Goal: Task Accomplishment & Management: Complete application form

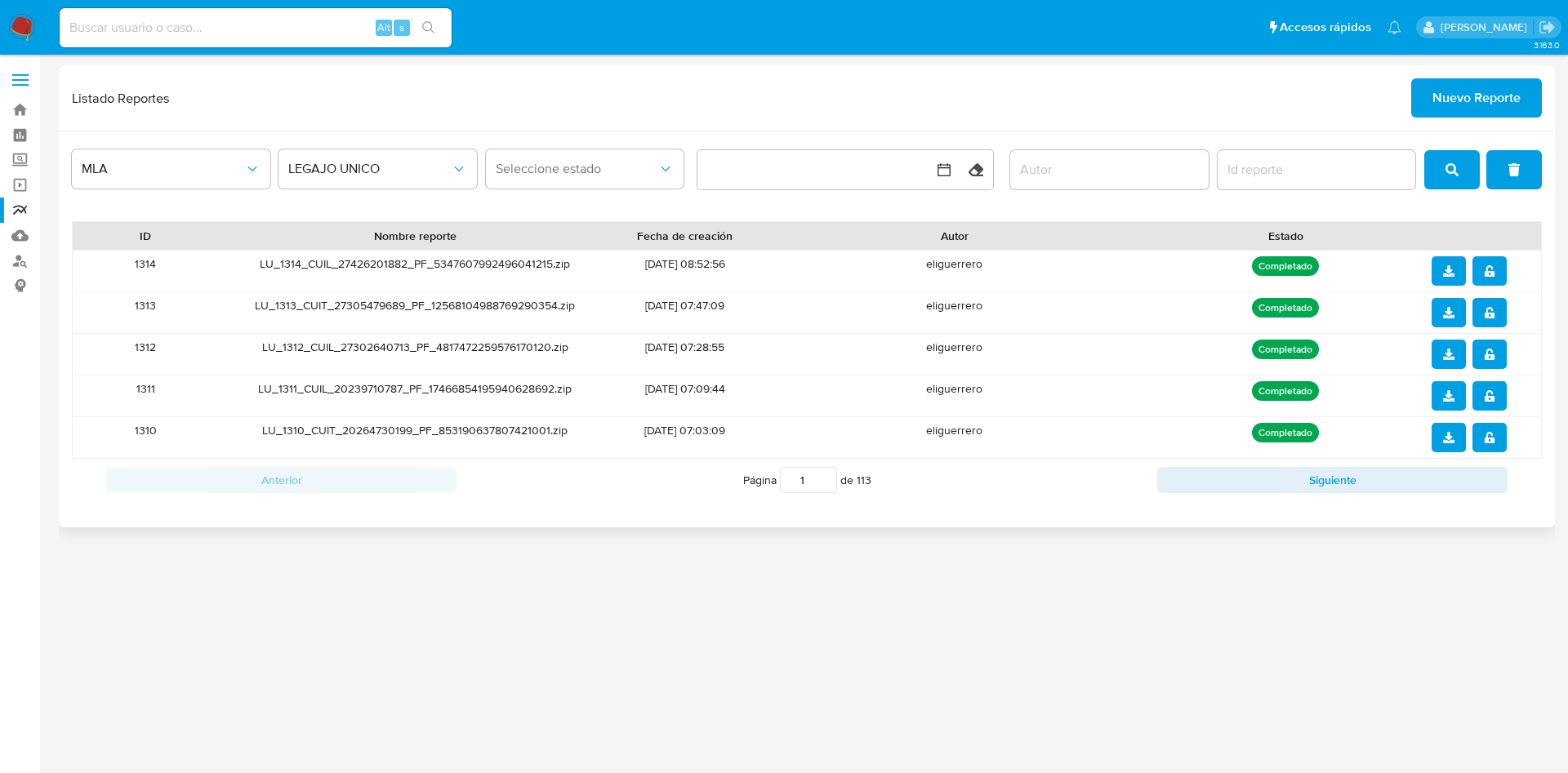
click at [1435, 98] on span "Nuevo Reporte" at bounding box center [1477, 97] width 88 height 36
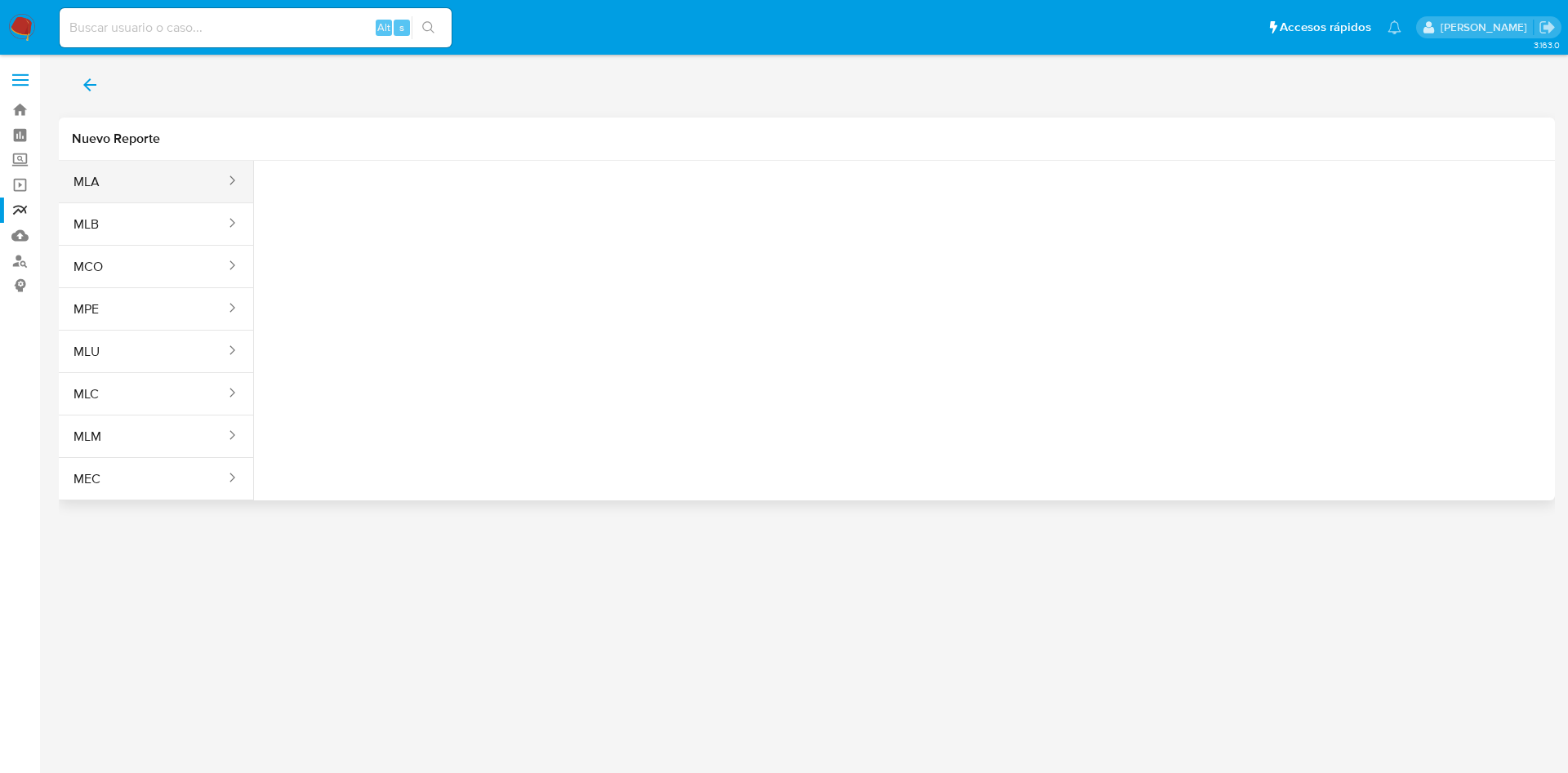
click at [158, 175] on button "MLA" at bounding box center [143, 182] width 168 height 40
click at [314, 193] on button "Seleccione una opcion" at bounding box center [356, 204] width 179 height 40
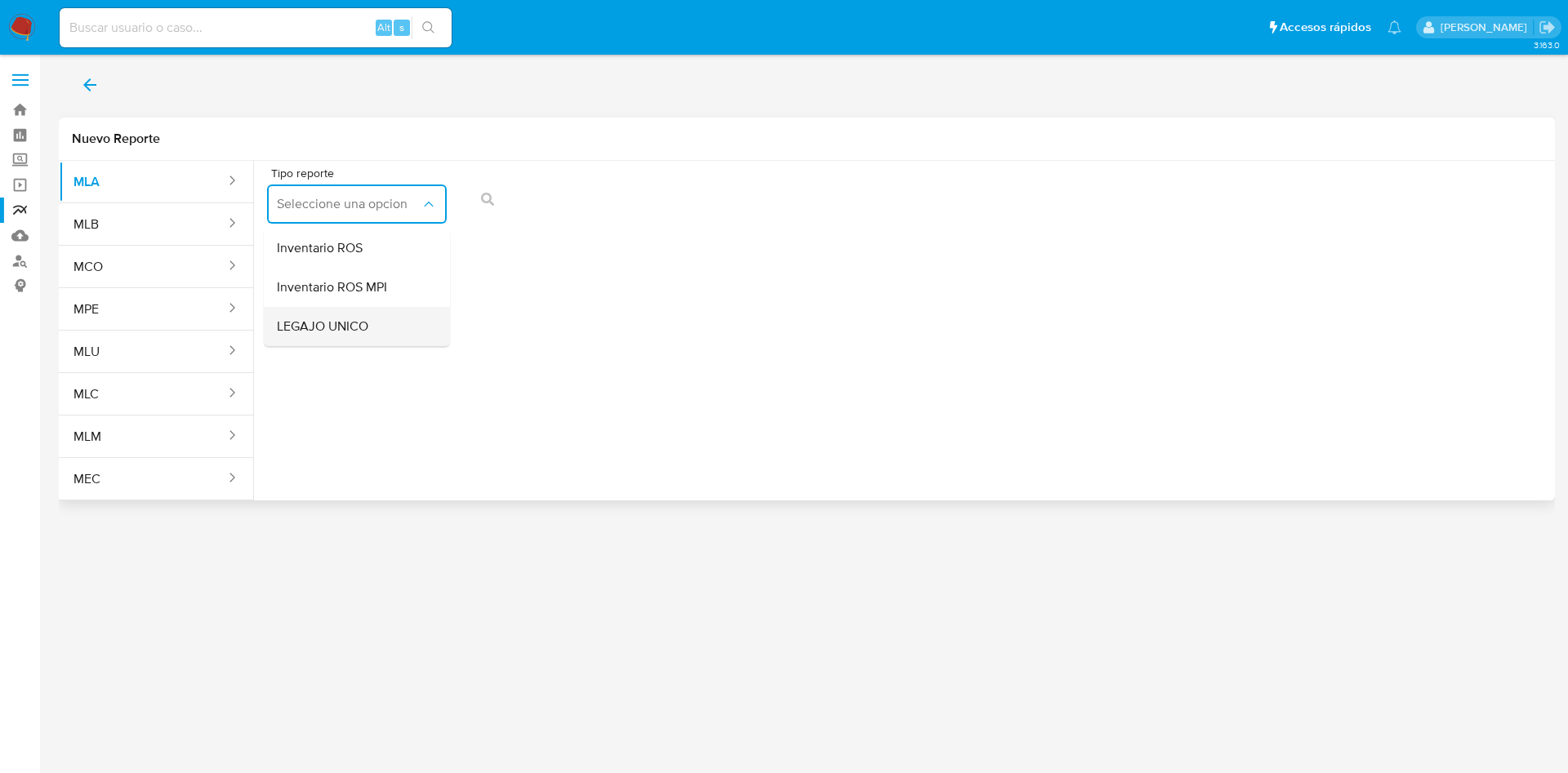
click at [348, 315] on div "LEGAJO UNICO" at bounding box center [351, 326] width 150 height 40
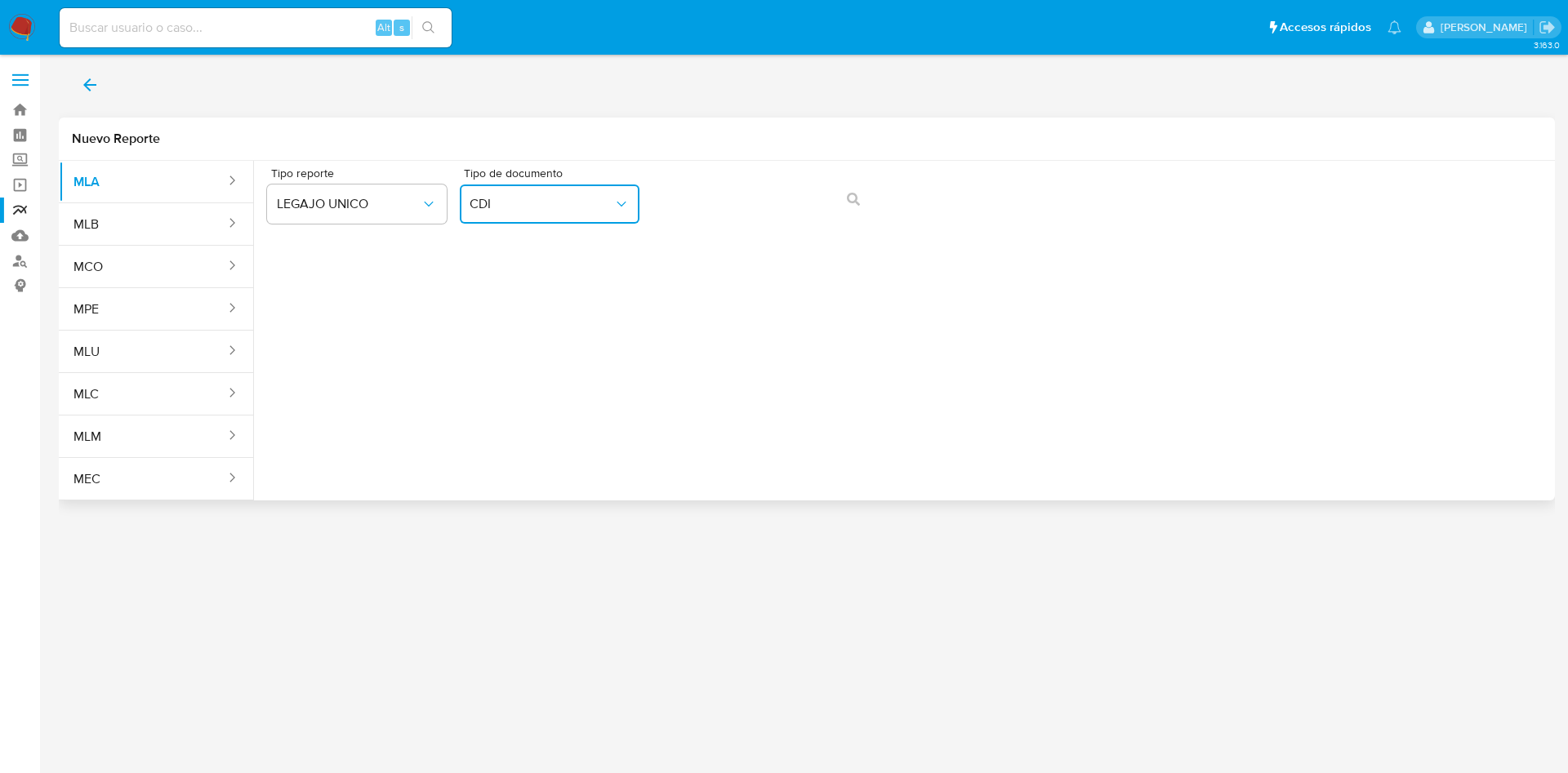
click at [622, 198] on icon "Tipo de documento" at bounding box center [622, 204] width 17 height 17
click at [521, 288] on div "CUIL CUIL" at bounding box center [544, 312] width 150 height 55
click at [857, 203] on icon "action-search" at bounding box center [853, 199] width 13 height 13
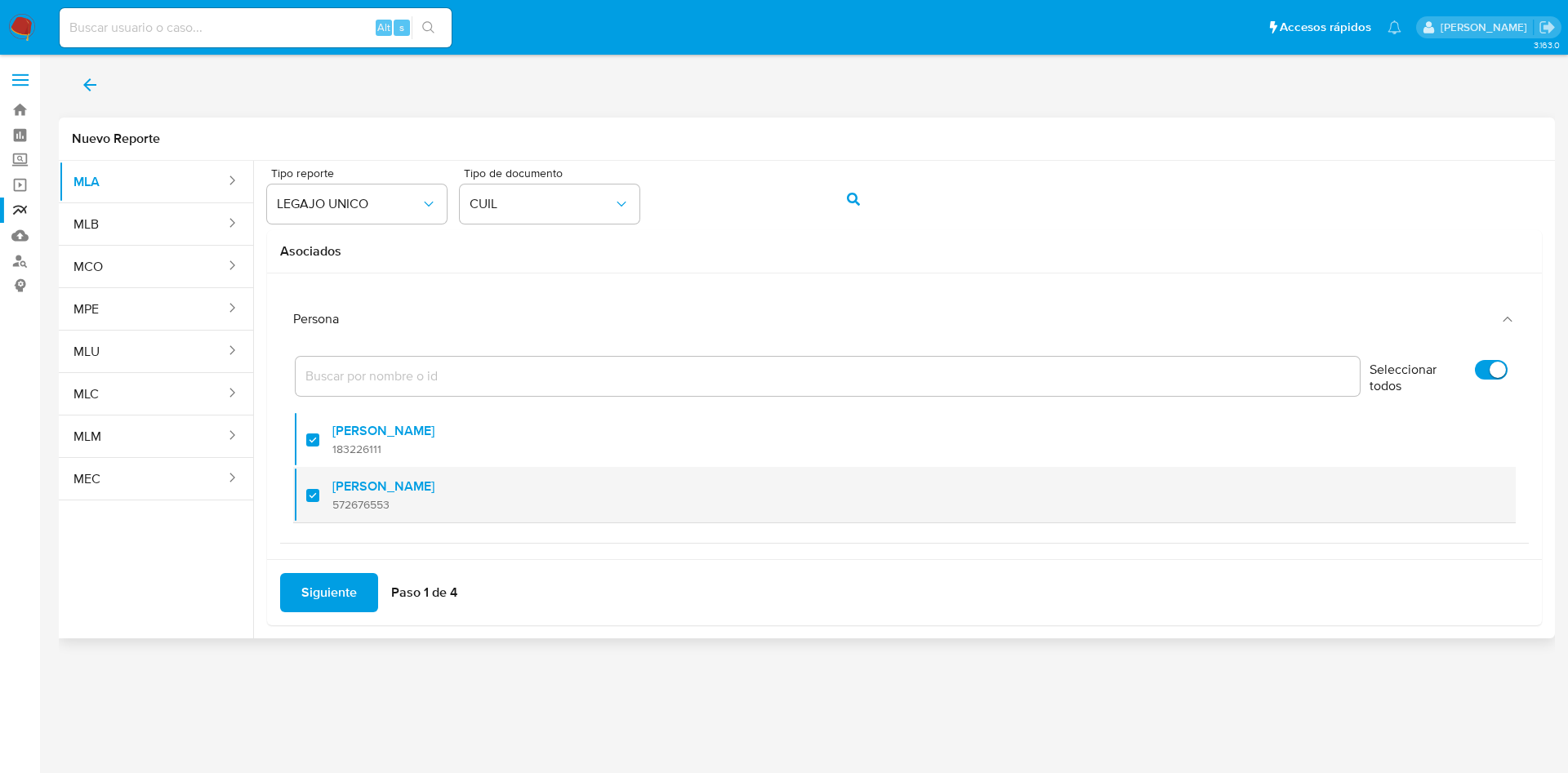
click at [319, 484] on div at bounding box center [319, 495] width 26 height 39
checkbox input "false"
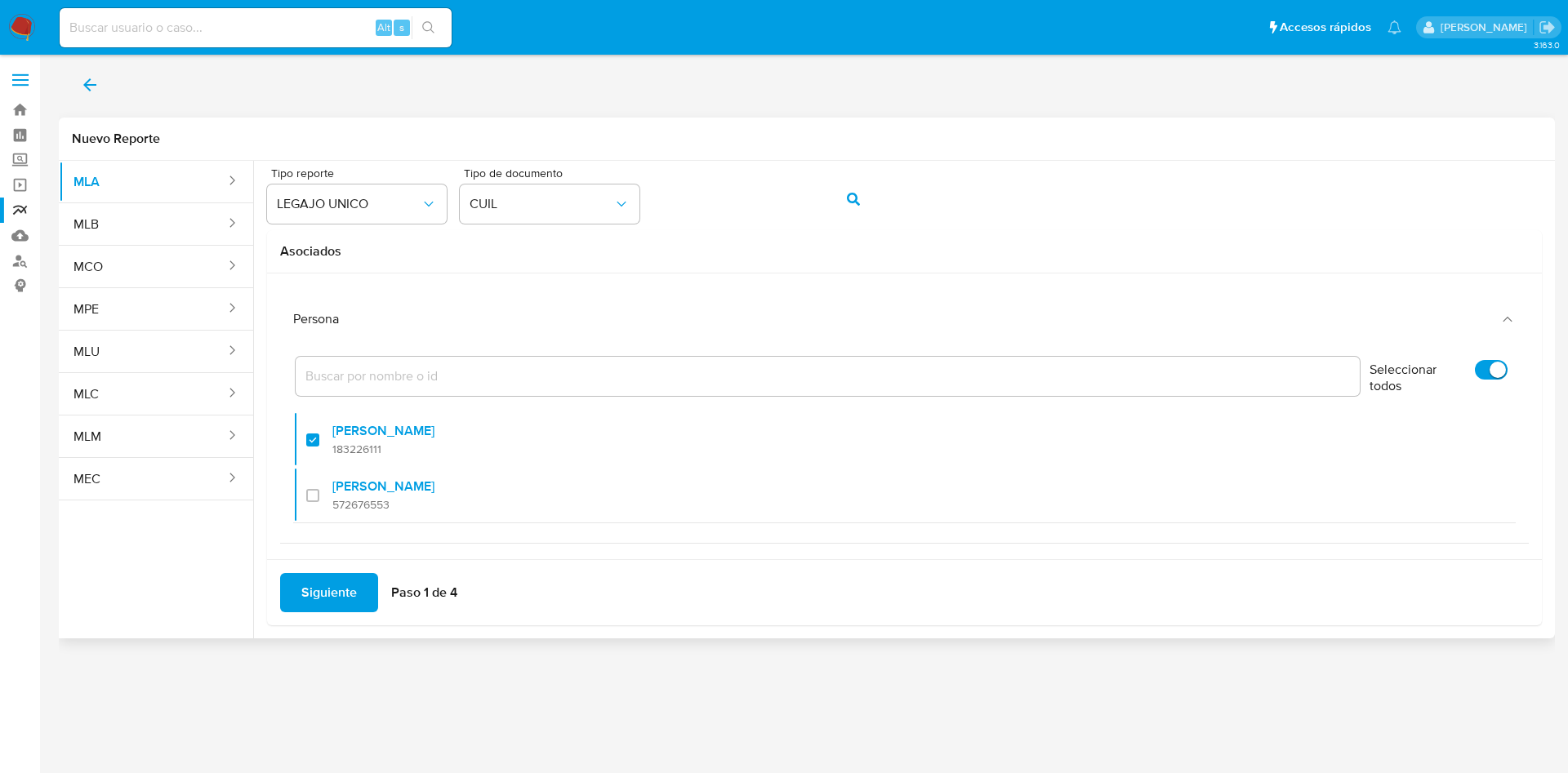
click at [331, 574] on span "Siguiente" at bounding box center [329, 592] width 55 height 36
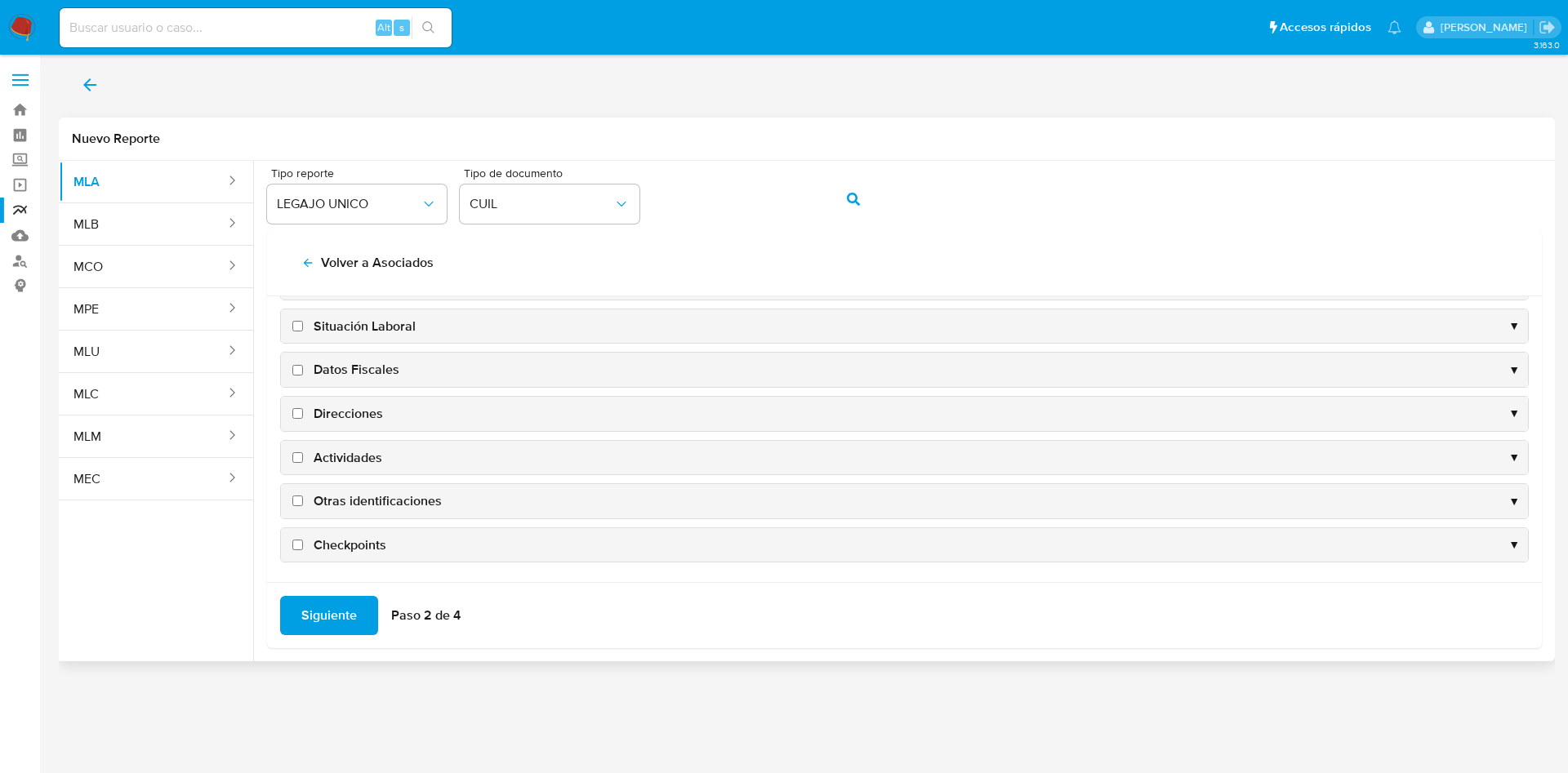
scroll to position [158, 0]
click at [346, 411] on span "Direcciones" at bounding box center [348, 413] width 69 height 18
click at [303, 411] on input "Direcciones" at bounding box center [298, 412] width 11 height 11
checkbox input "true"
click at [350, 372] on span "Datos Fiscales" at bounding box center [356, 369] width 86 height 18
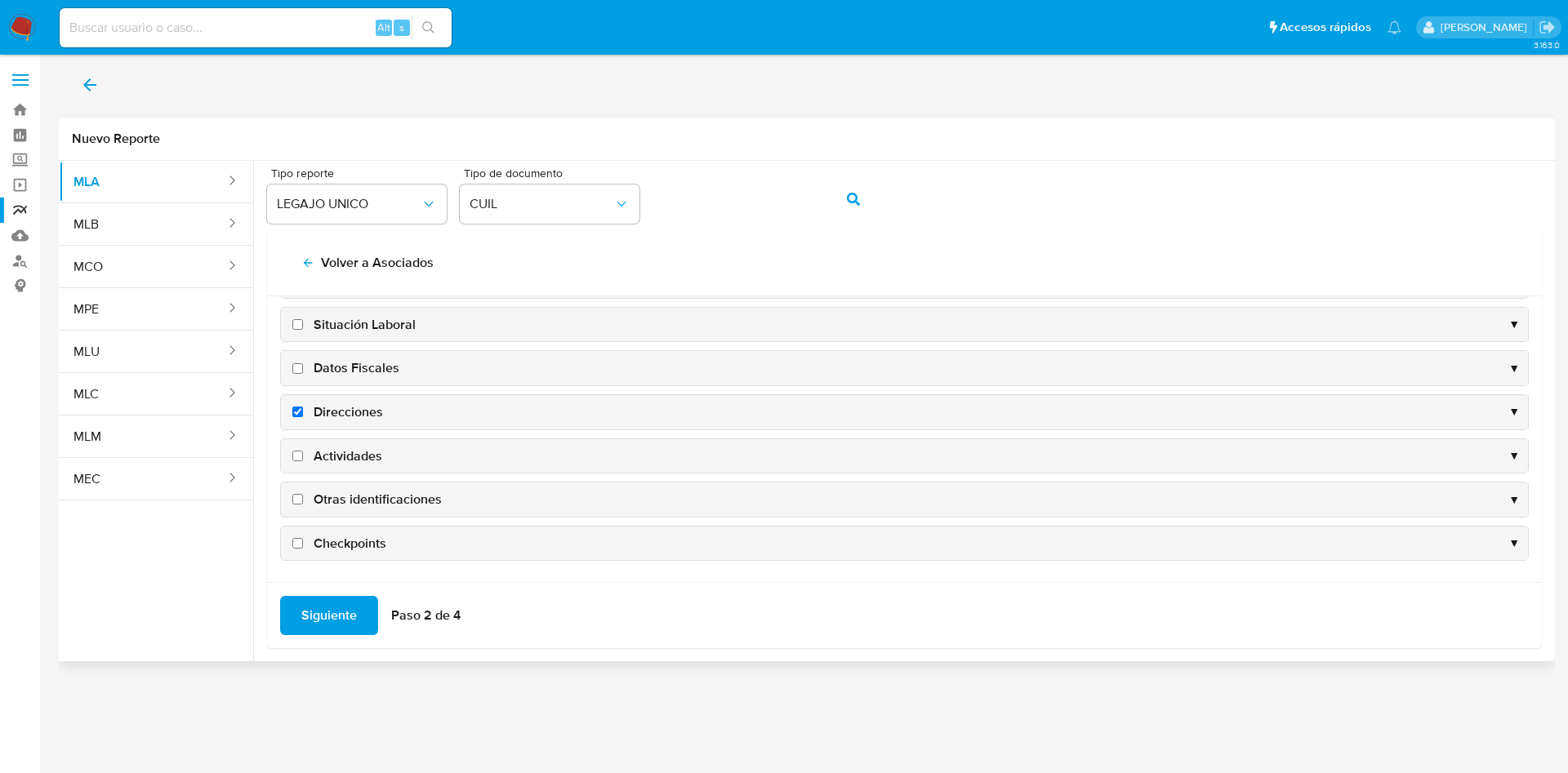
click at [303, 372] on input "Datos Fiscales" at bounding box center [298, 369] width 11 height 11
checkbox input "true"
click at [337, 449] on span "Actividades" at bounding box center [348, 457] width 69 height 18
click at [303, 450] on input "Actividades" at bounding box center [298, 456] width 11 height 11
checkbox input "true"
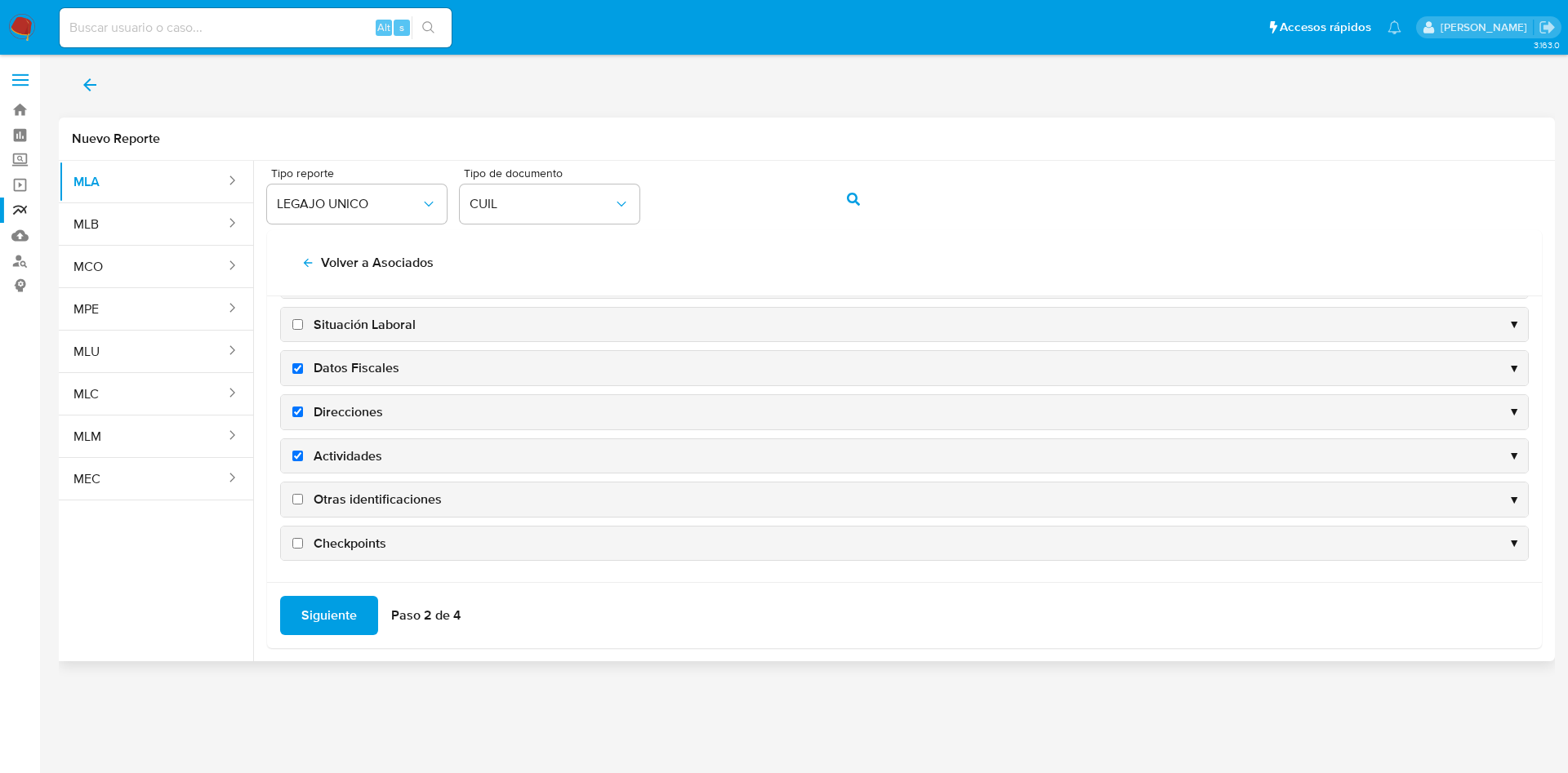
click at [344, 492] on span "Otras identificaciones" at bounding box center [377, 500] width 128 height 18
click at [303, 494] on input "Otras identificaciones" at bounding box center [298, 499] width 11 height 11
checkbox input "true"
click at [342, 615] on span "Siguiente" at bounding box center [329, 615] width 55 height 36
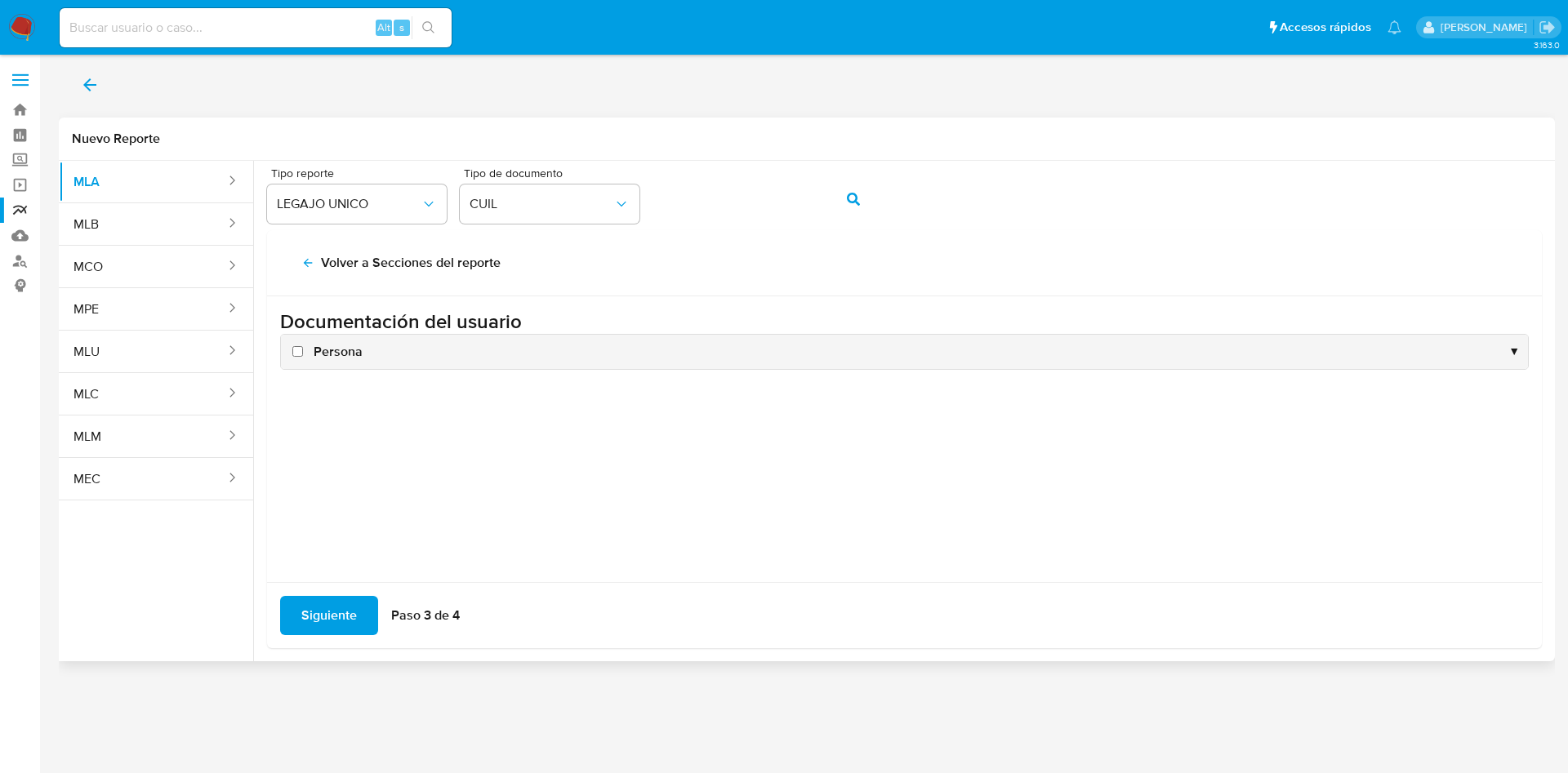
scroll to position [0, 0]
click at [343, 352] on span "Persona" at bounding box center [338, 352] width 49 height 18
click at [303, 352] on input "Persona" at bounding box center [298, 352] width 11 height 11
checkbox input "true"
click at [344, 628] on span "Siguiente" at bounding box center [329, 615] width 55 height 36
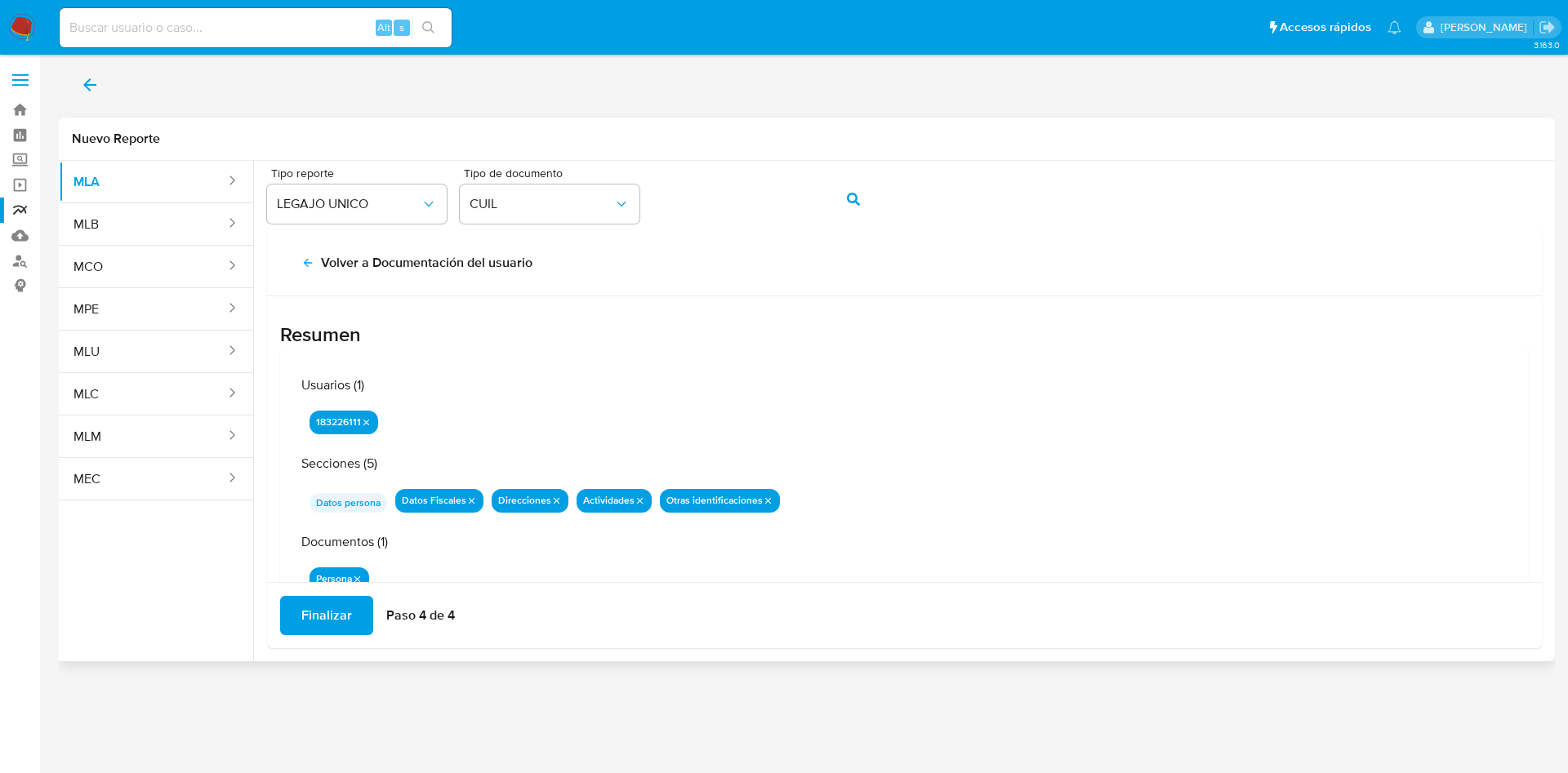
click at [346, 609] on span "Finalizar" at bounding box center [326, 615] width 51 height 36
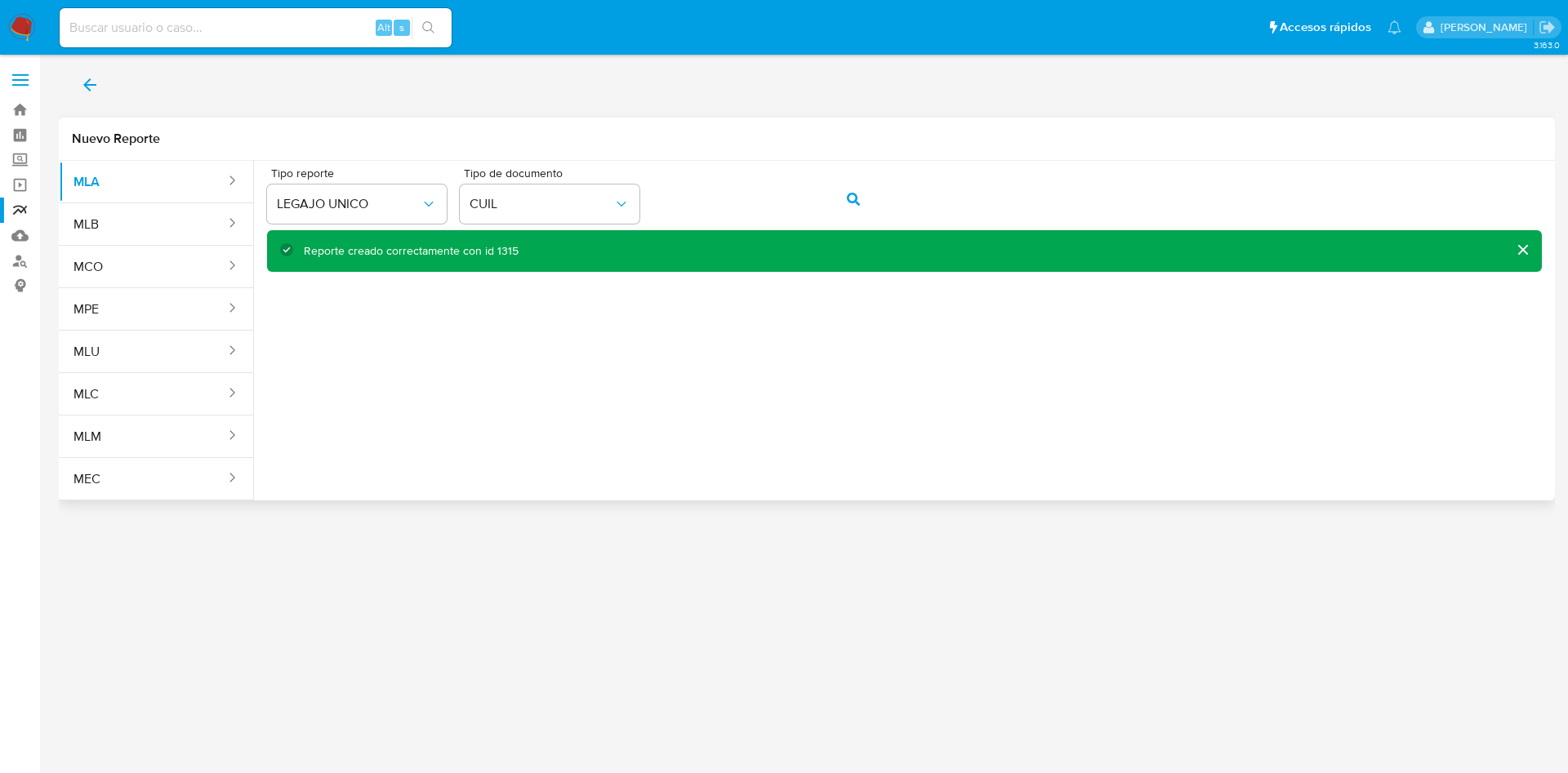
click at [87, 90] on icon "back" at bounding box center [89, 85] width 19 height 19
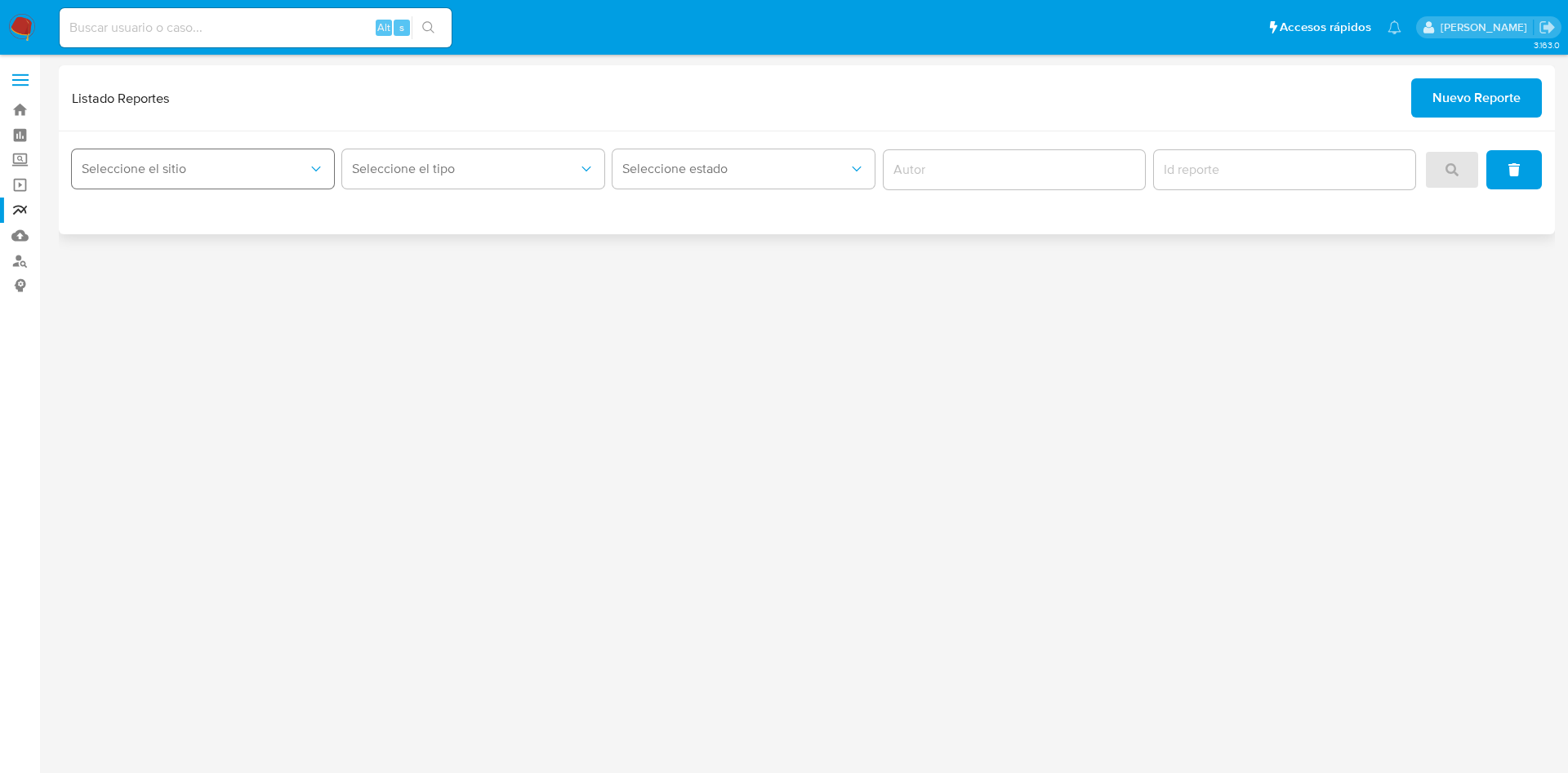
click at [271, 148] on div "Seleccione el sitio" at bounding box center [202, 169] width 262 height 51
click at [268, 153] on button "Seleccione el sitio" at bounding box center [202, 169] width 262 height 40
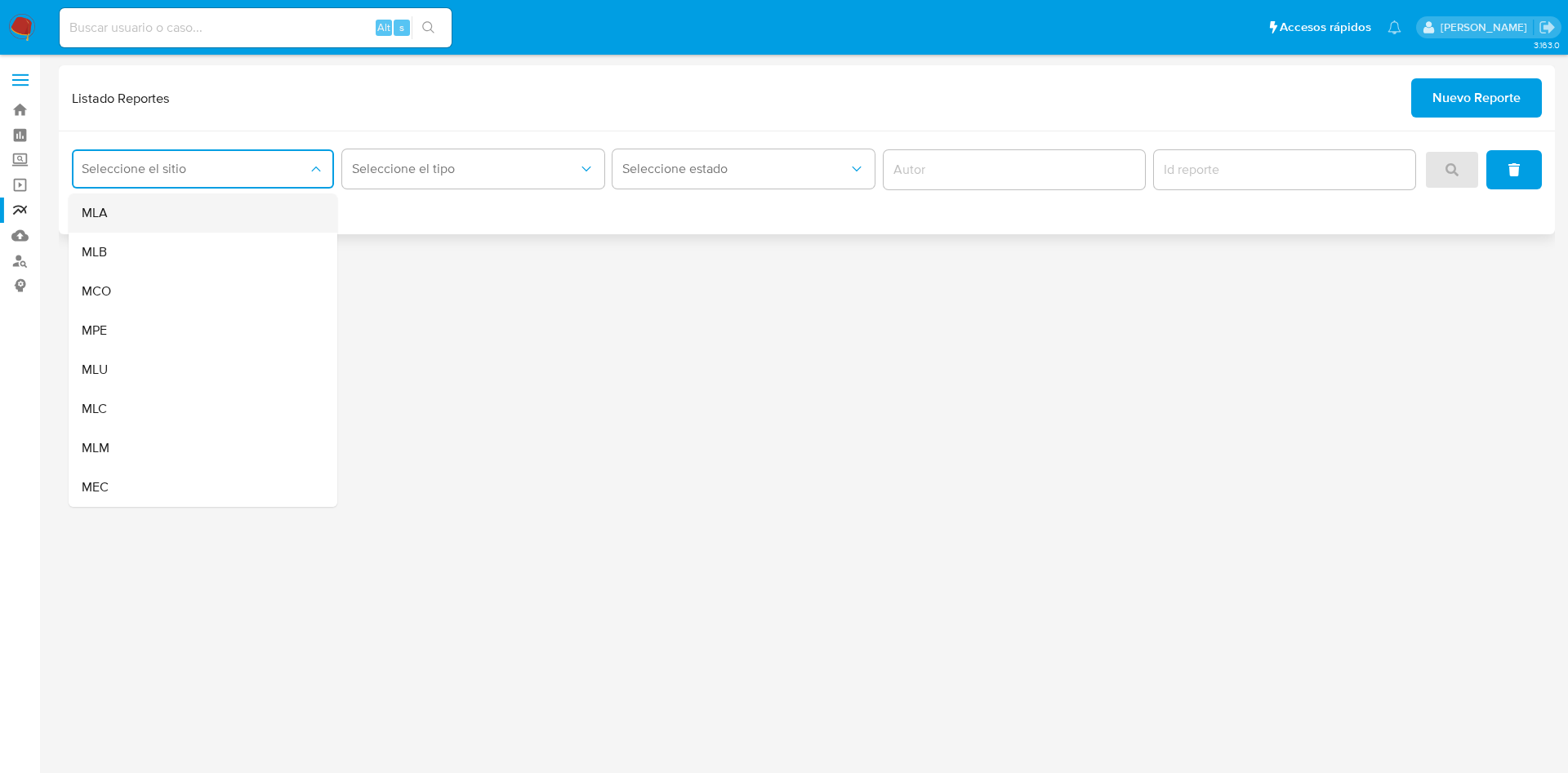
click at [258, 208] on div "MLA" at bounding box center [198, 212] width 233 height 40
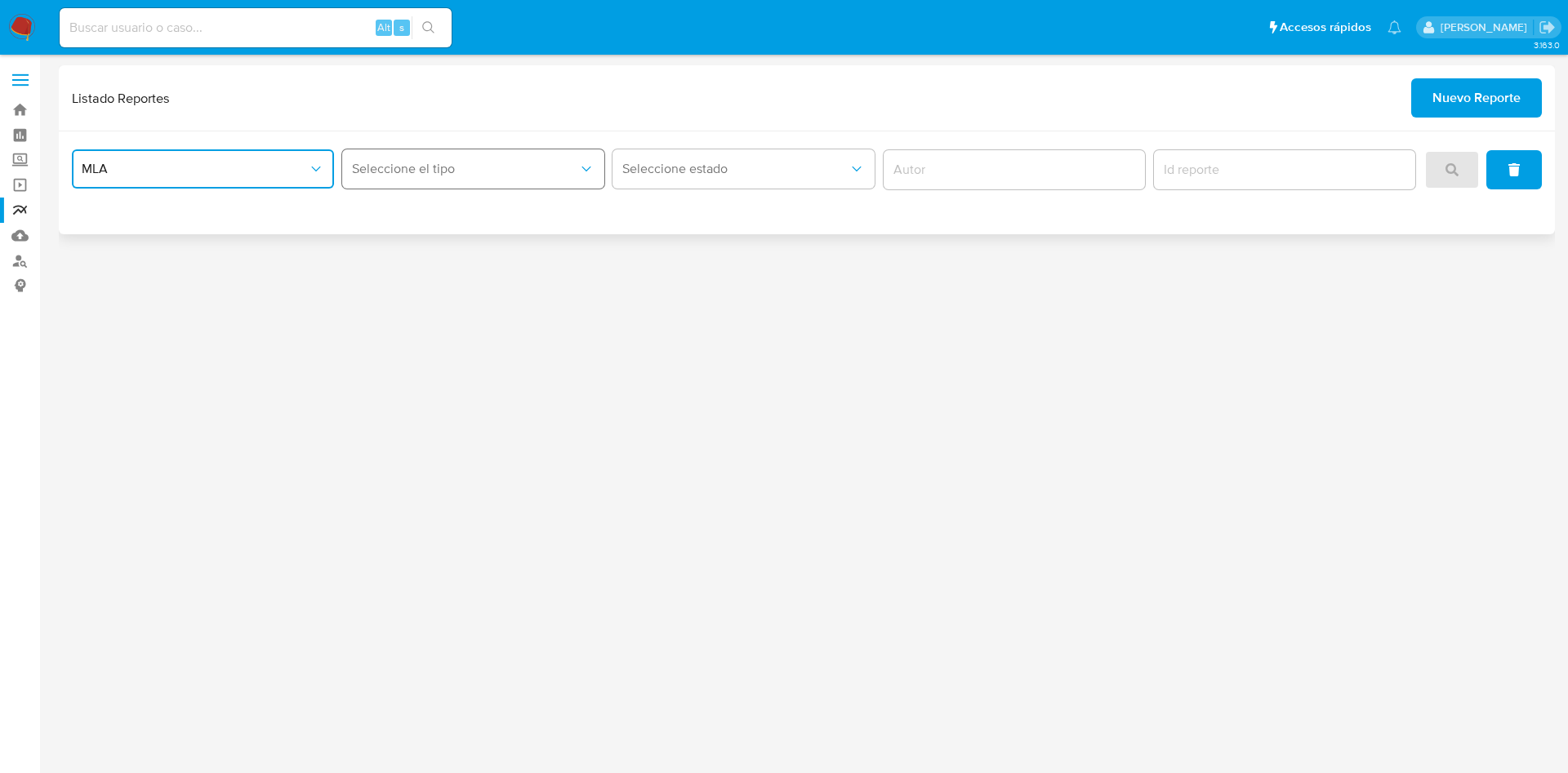
click at [436, 167] on span "Seleccione el tipo" at bounding box center [465, 169] width 226 height 17
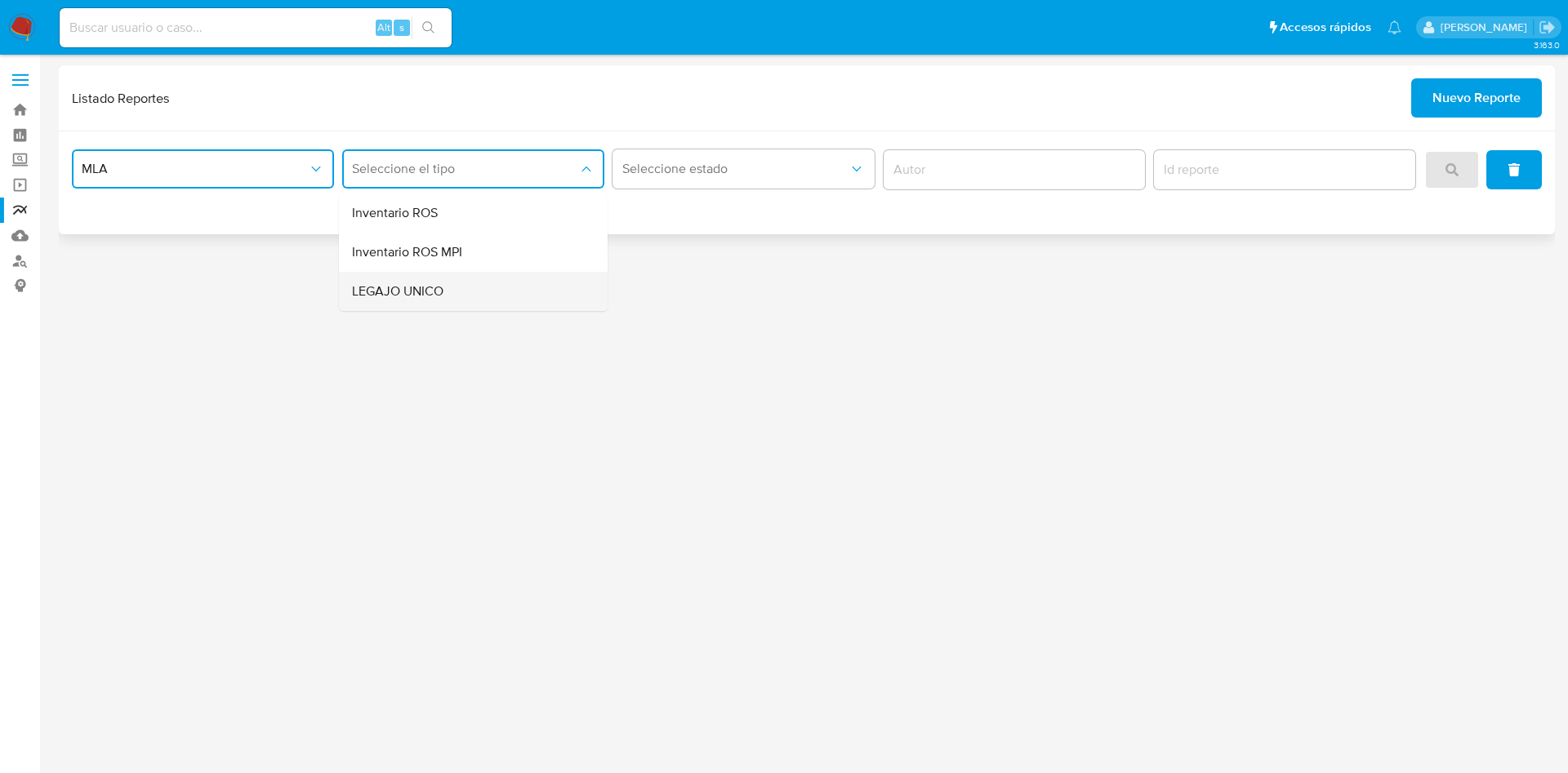
click at [440, 286] on span "LEGAJO UNICO" at bounding box center [397, 291] width 91 height 17
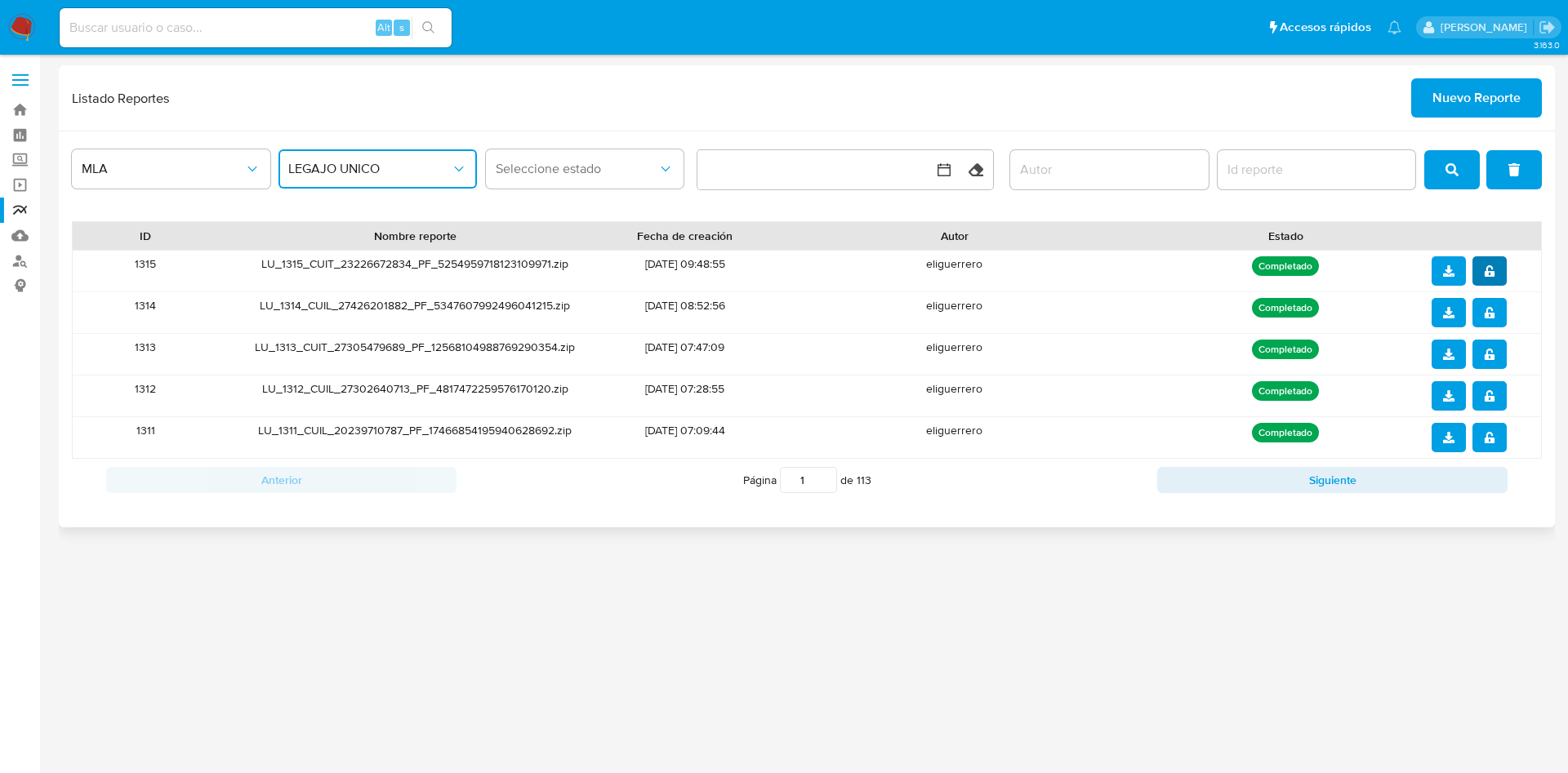
click at [1472, 274] on button "notify_security" at bounding box center [1489, 271] width 34 height 29
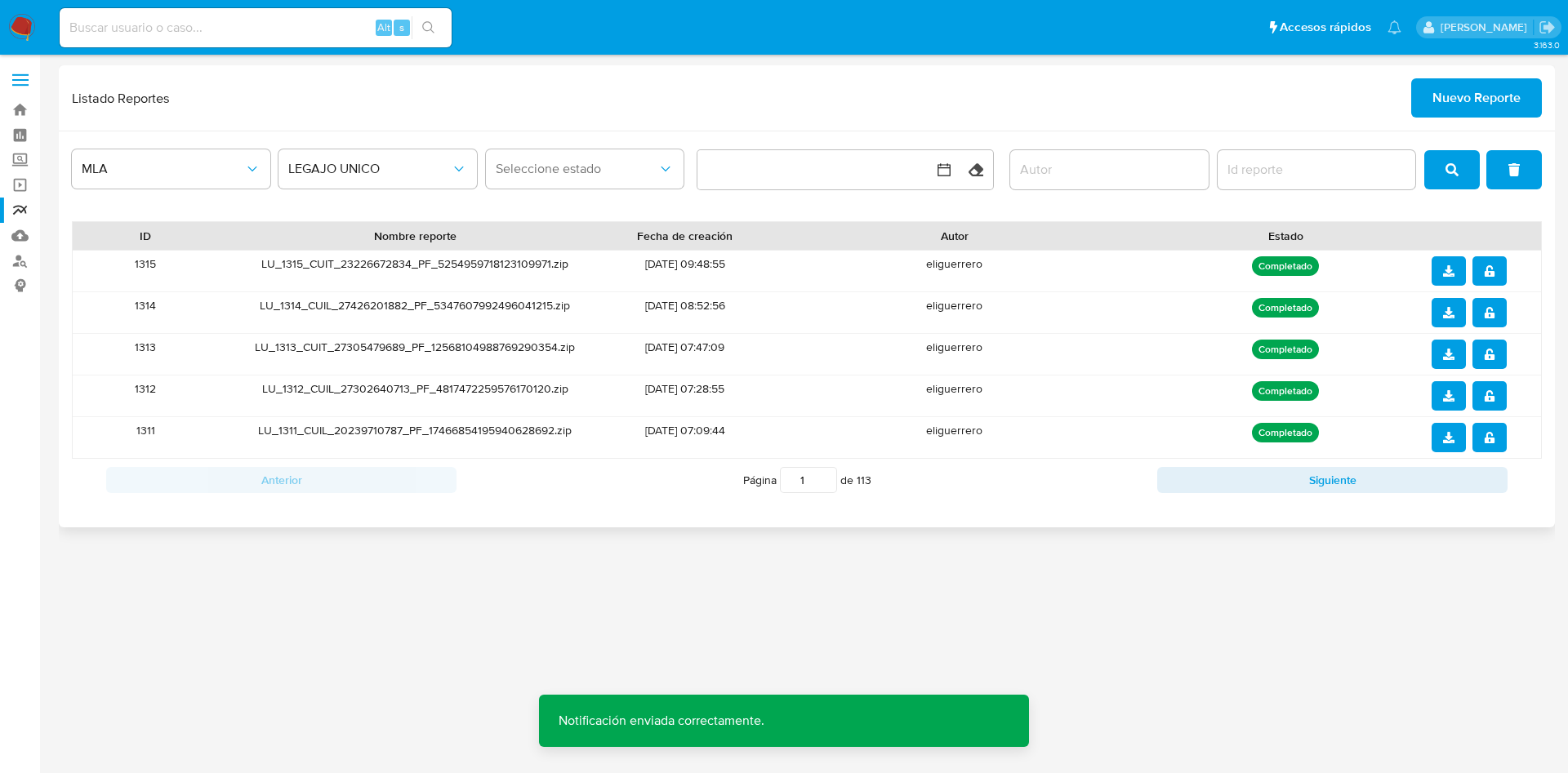
click at [1444, 273] on icon "download" at bounding box center [1448, 271] width 11 height 11
